Goal: Information Seeking & Learning: Check status

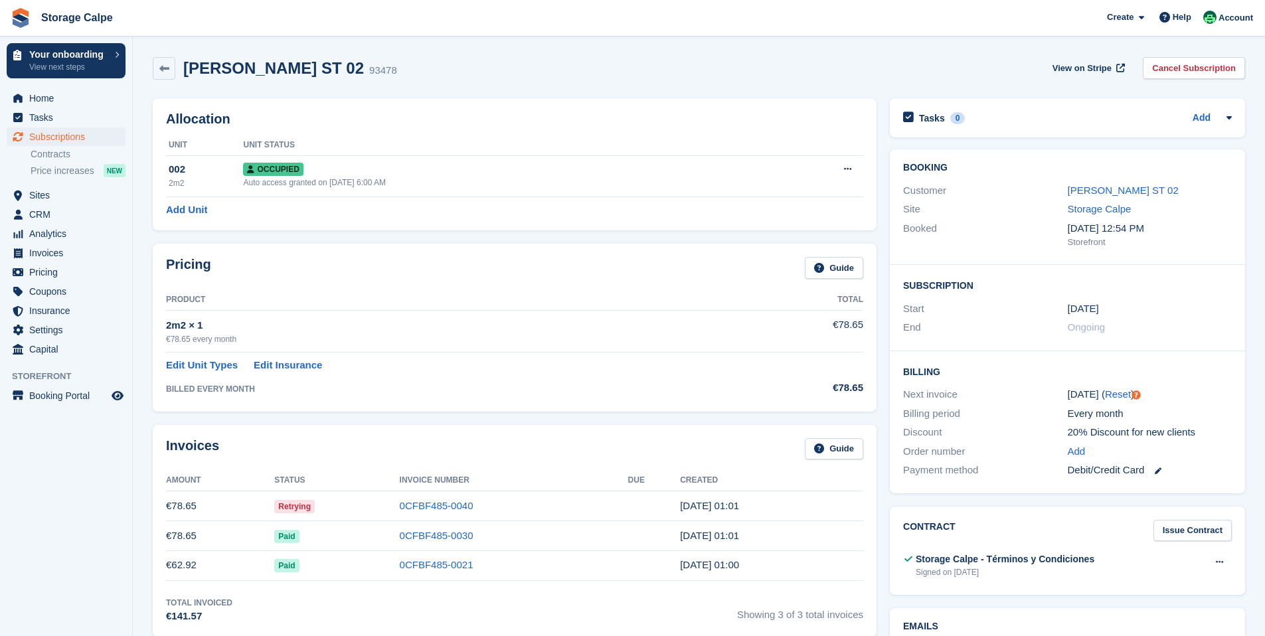
scroll to position [253, 0]
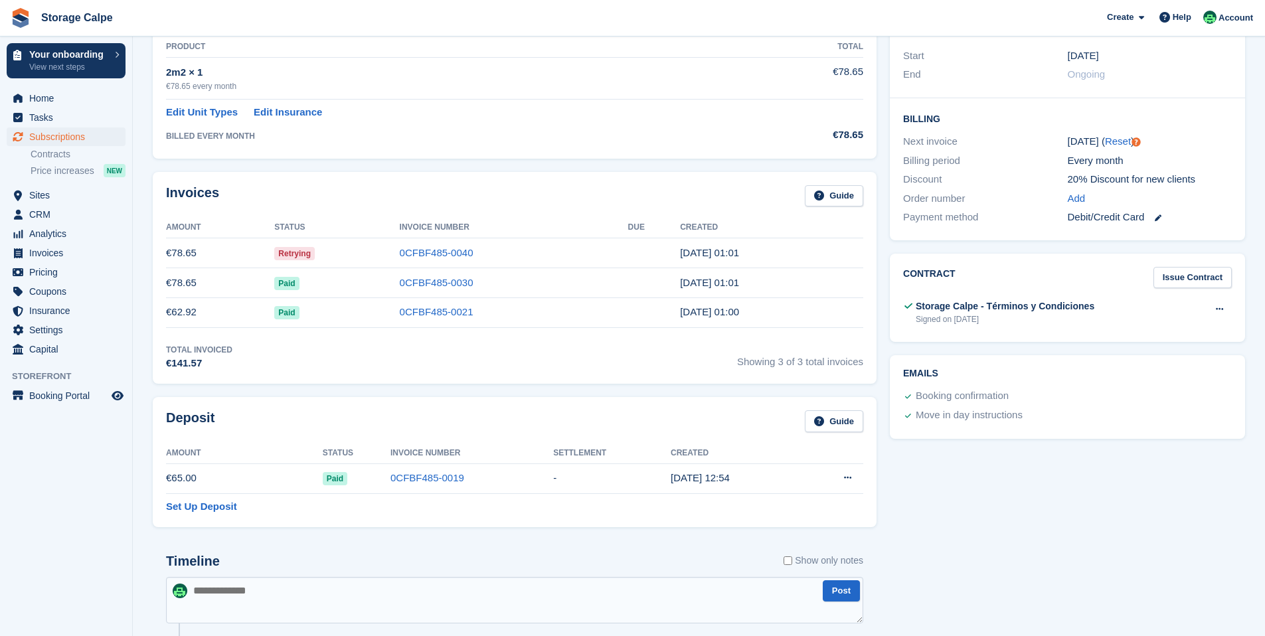
click at [492, 172] on div "Invoices Guide Amount Status Invoice Number Due Created €78.65 Retrying 0CFBF48…" at bounding box center [515, 278] width 724 height 213
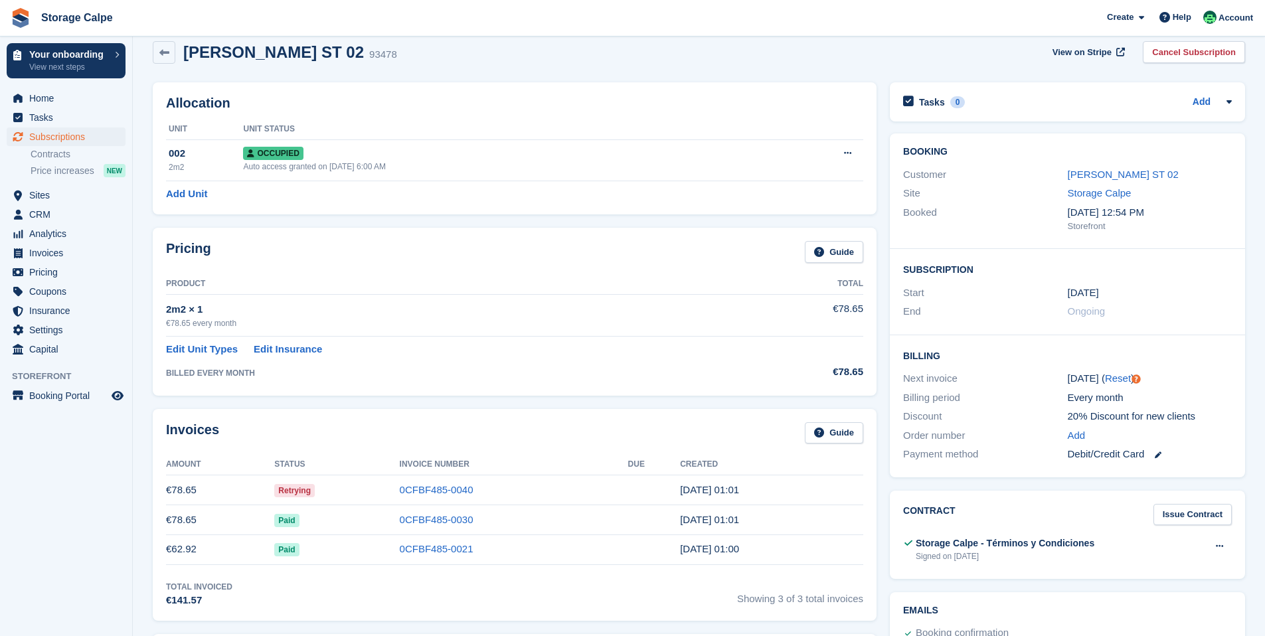
scroll to position [0, 0]
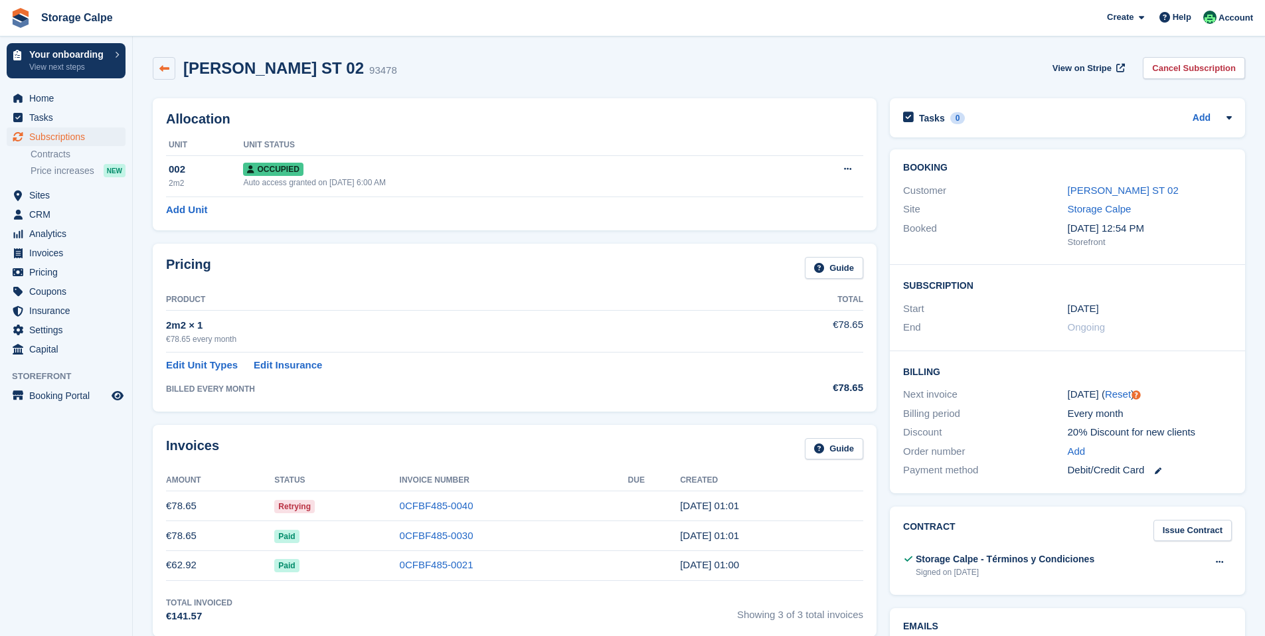
click at [168, 59] on link at bounding box center [164, 68] width 23 height 23
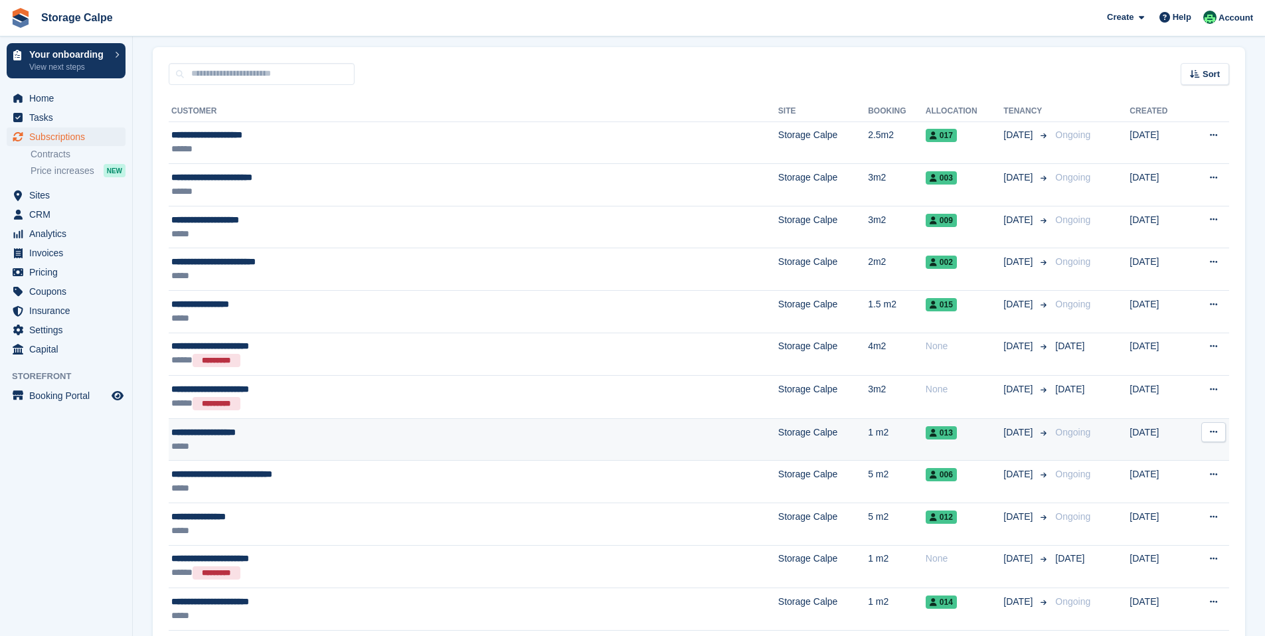
scroll to position [98, 0]
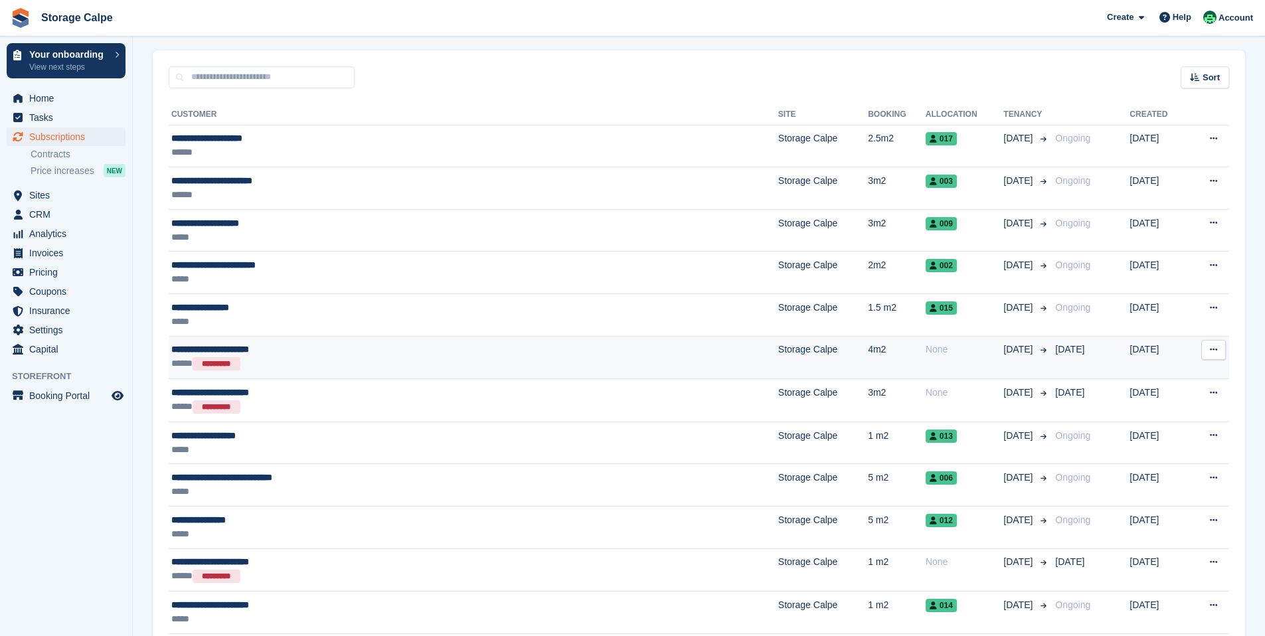
click at [312, 363] on div "***** *********" at bounding box center [371, 364] width 401 height 15
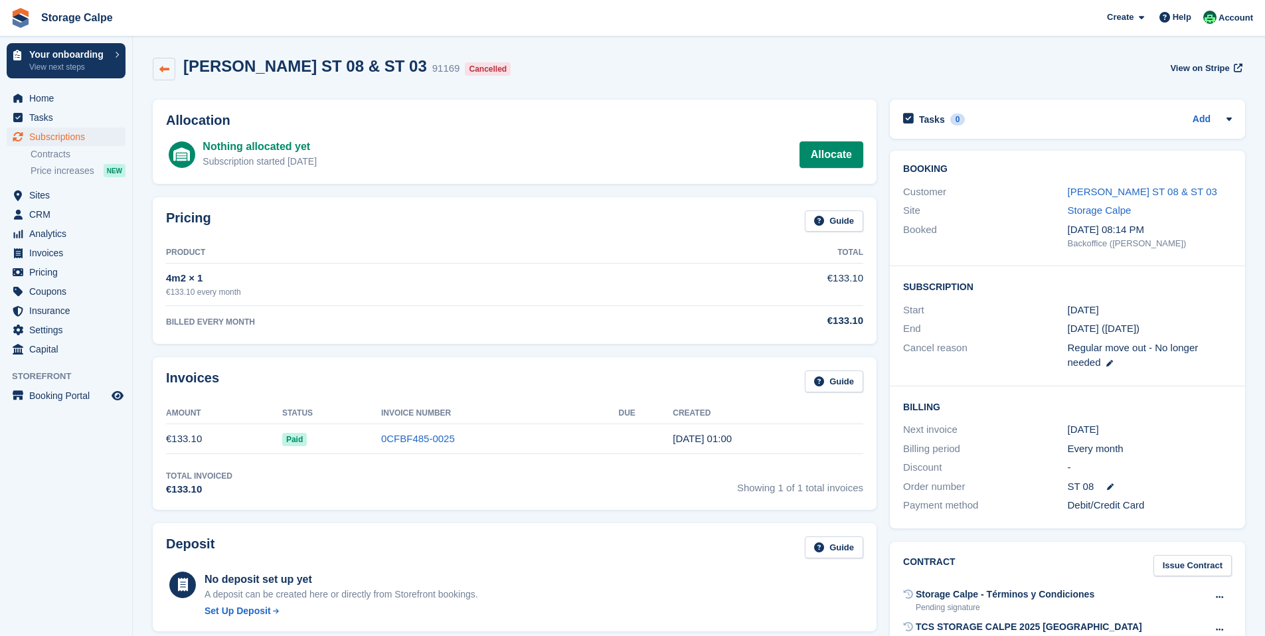
click at [171, 66] on link at bounding box center [164, 69] width 23 height 23
